Goal: Task Accomplishment & Management: Manage account settings

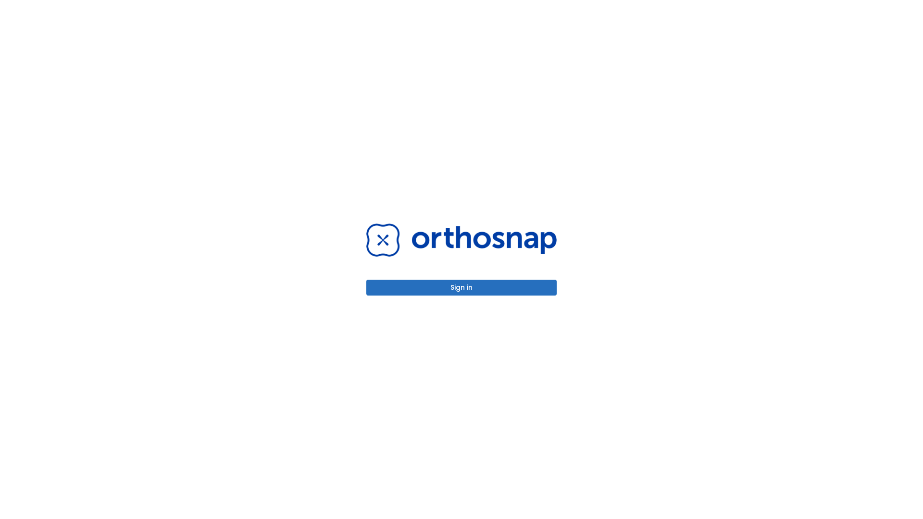
click at [461, 287] on button "Sign in" at bounding box center [461, 288] width 190 height 16
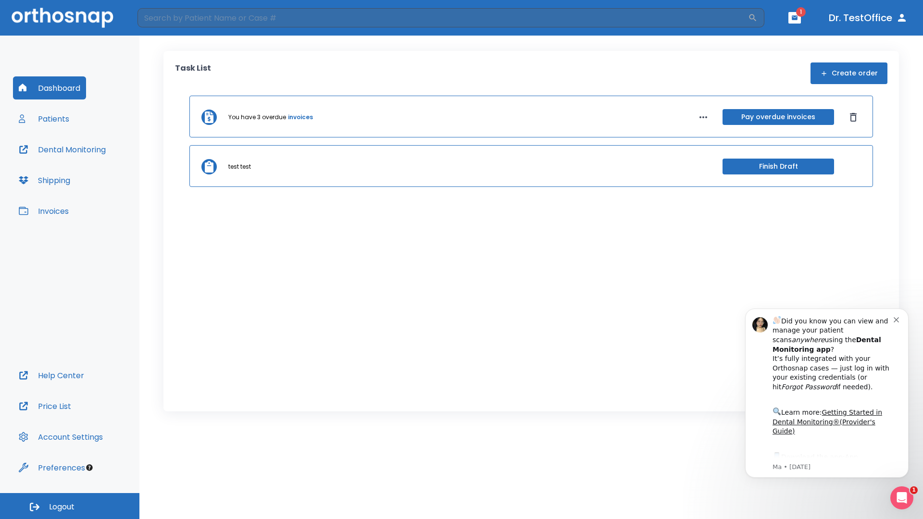
click at [70, 506] on span "Logout" at bounding box center [61, 507] width 25 height 11
